Goal: Ask a question: Seek information or help from site administrators or community

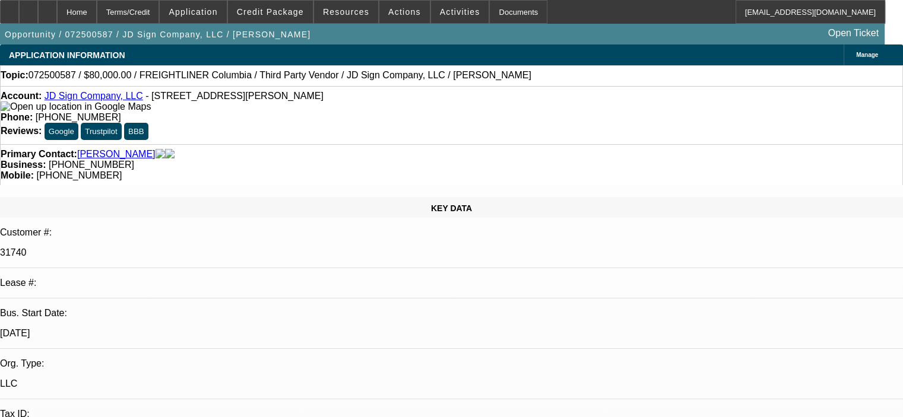
select select "0"
select select "2"
select select "0"
select select "6"
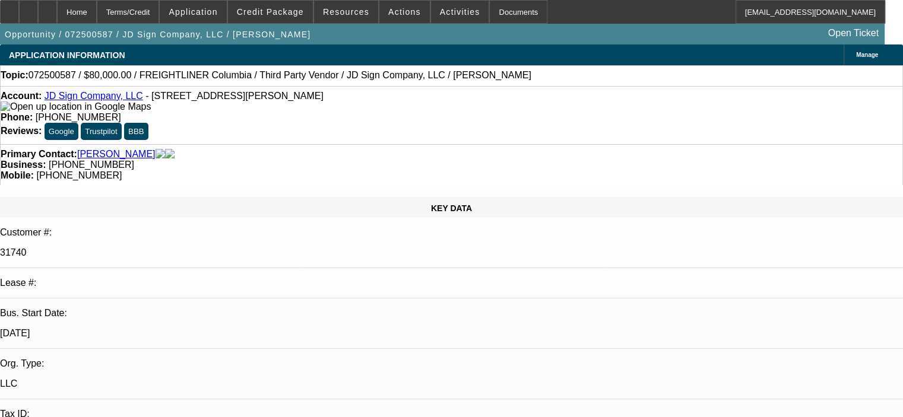
select select "0"
select select "2"
select select "0"
select select "6"
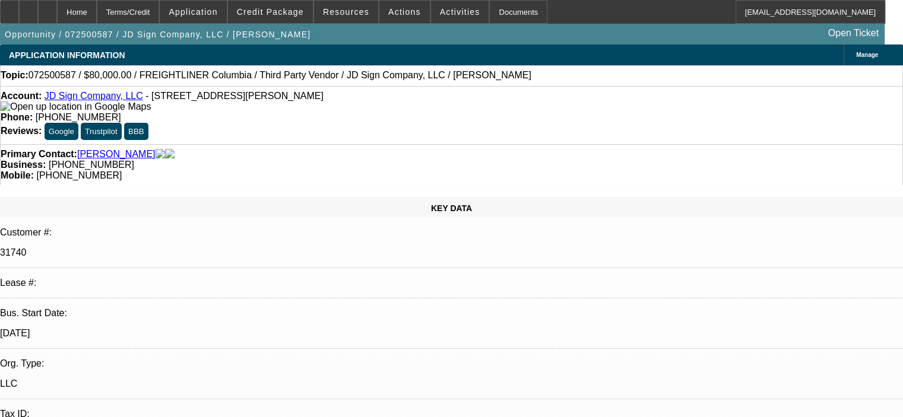
select select "0"
select select "2"
select select "0"
select select "6"
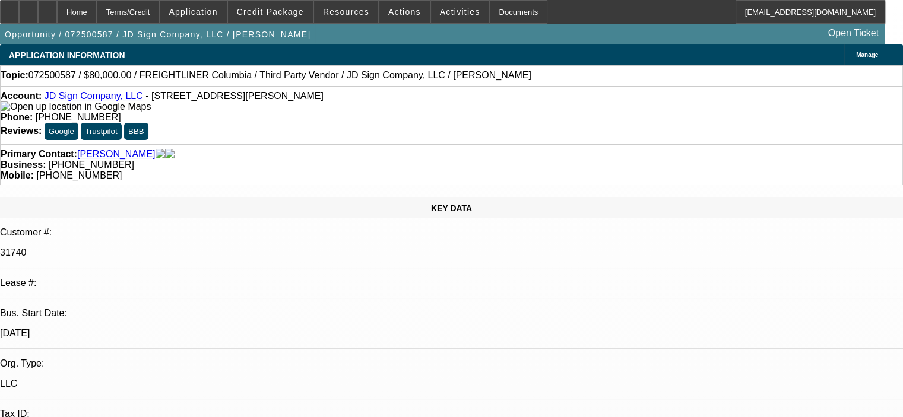
select select "0"
select select "2"
select select "0"
select select "6"
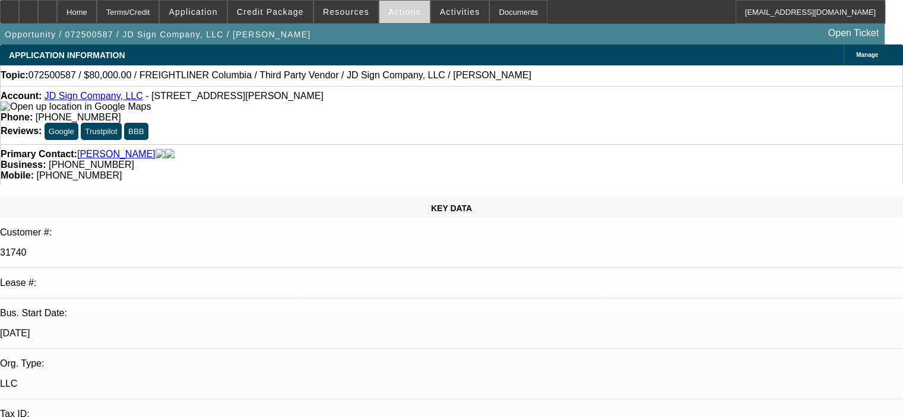
click at [395, 18] on button "Actions" at bounding box center [404, 12] width 50 height 23
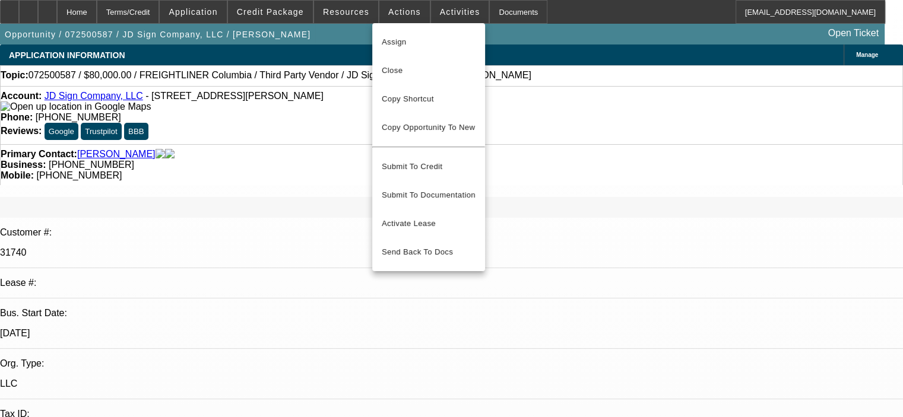
click at [336, 11] on div at bounding box center [451, 208] width 903 height 417
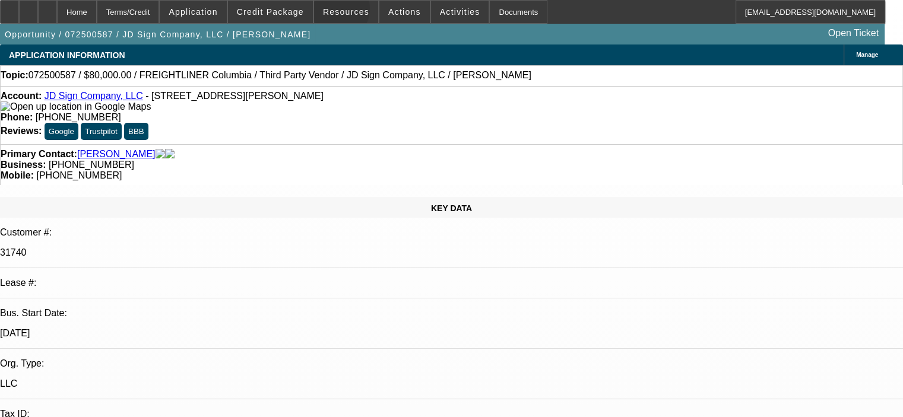
click at [336, 11] on span "Resources" at bounding box center [346, 11] width 46 height 9
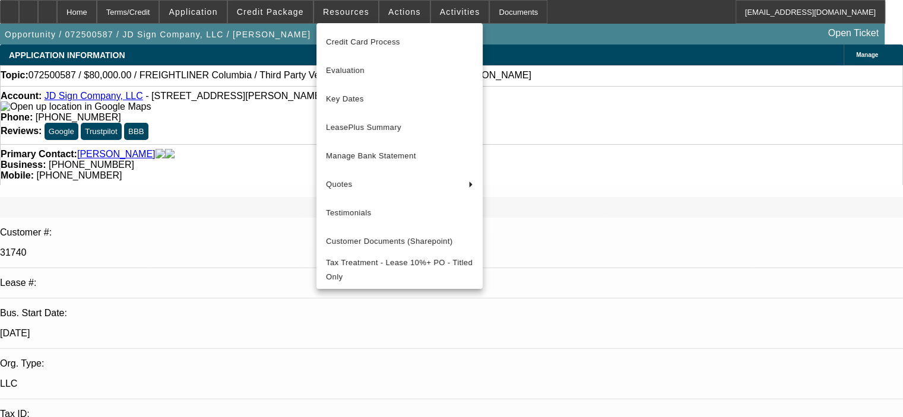
click at [441, 8] on div at bounding box center [451, 208] width 903 height 417
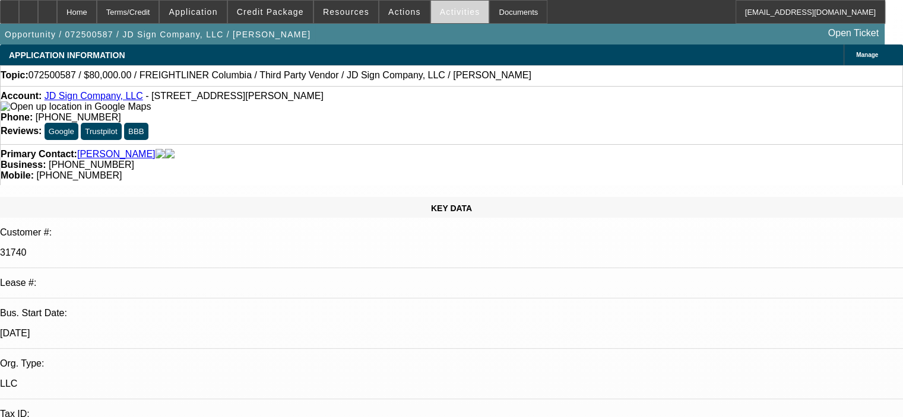
click at [440, 11] on span "Activities" at bounding box center [460, 11] width 40 height 9
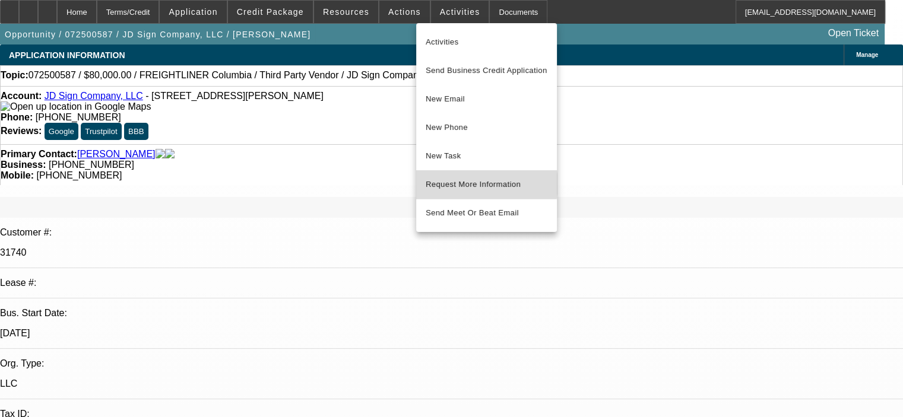
click at [475, 184] on span "Request More Information" at bounding box center [486, 184] width 122 height 14
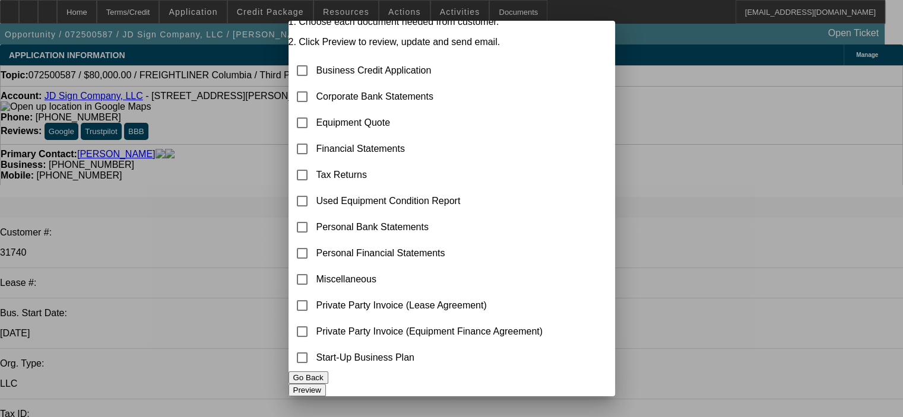
scroll to position [82, 0]
click at [314, 320] on input "checkbox" at bounding box center [302, 332] width 24 height 24
checkbox input "true"
click at [326, 384] on button "Preview" at bounding box center [306, 390] width 37 height 12
